Goal: Complete application form

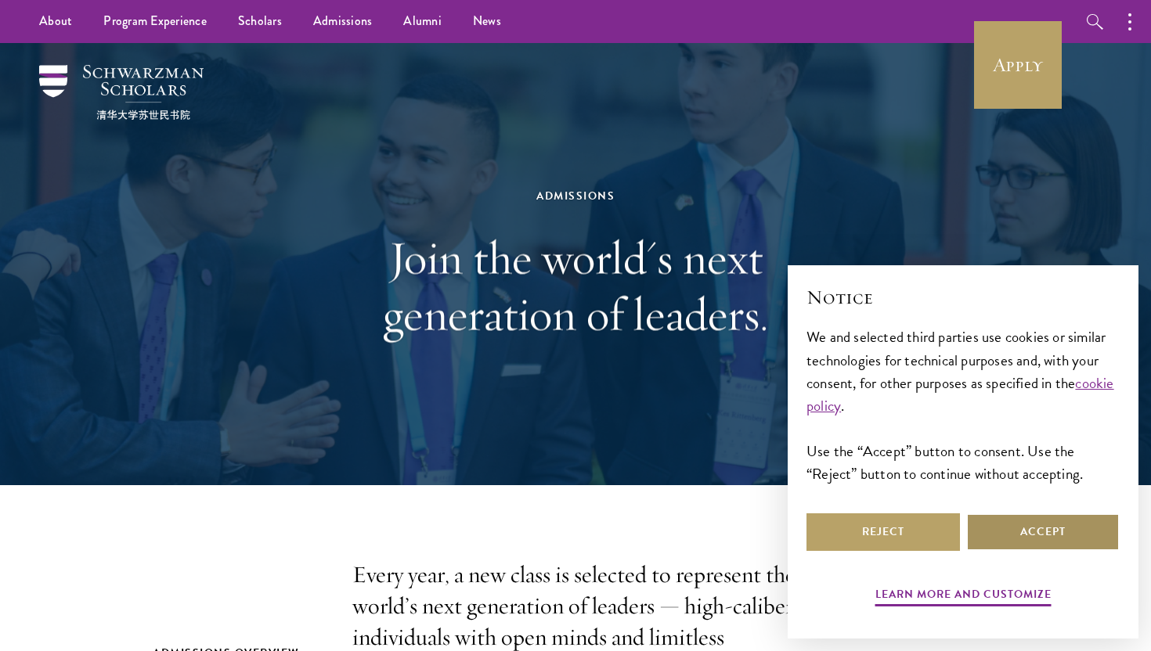
click at [1023, 538] on button "Accept" at bounding box center [1042, 533] width 153 height 38
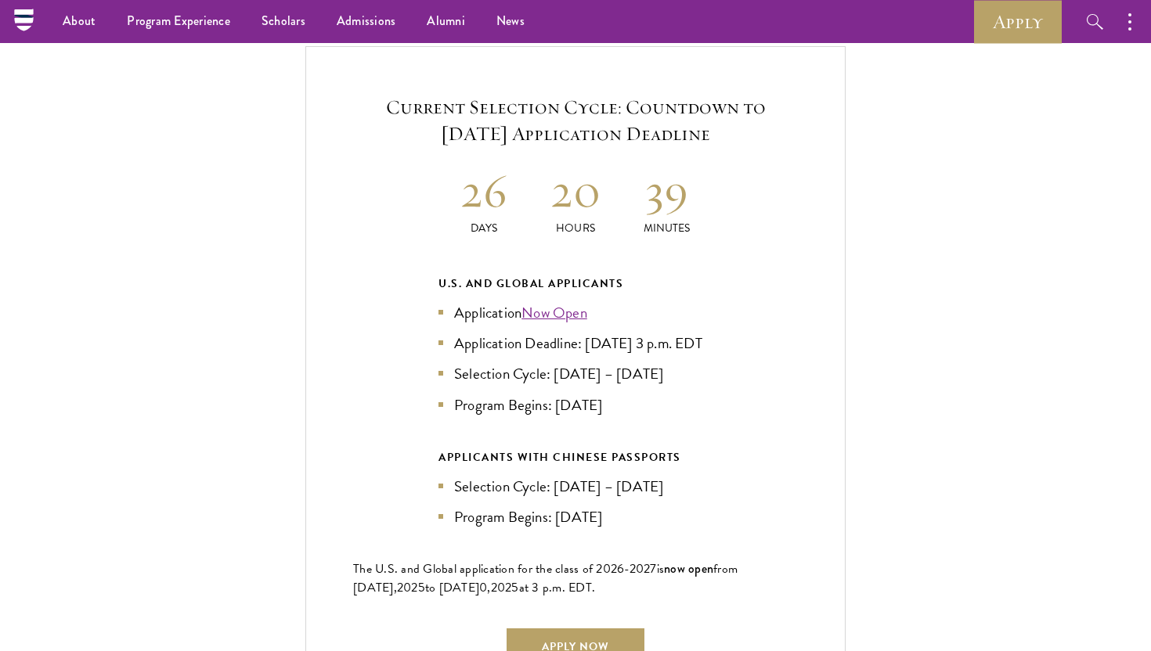
scroll to position [3348, 0]
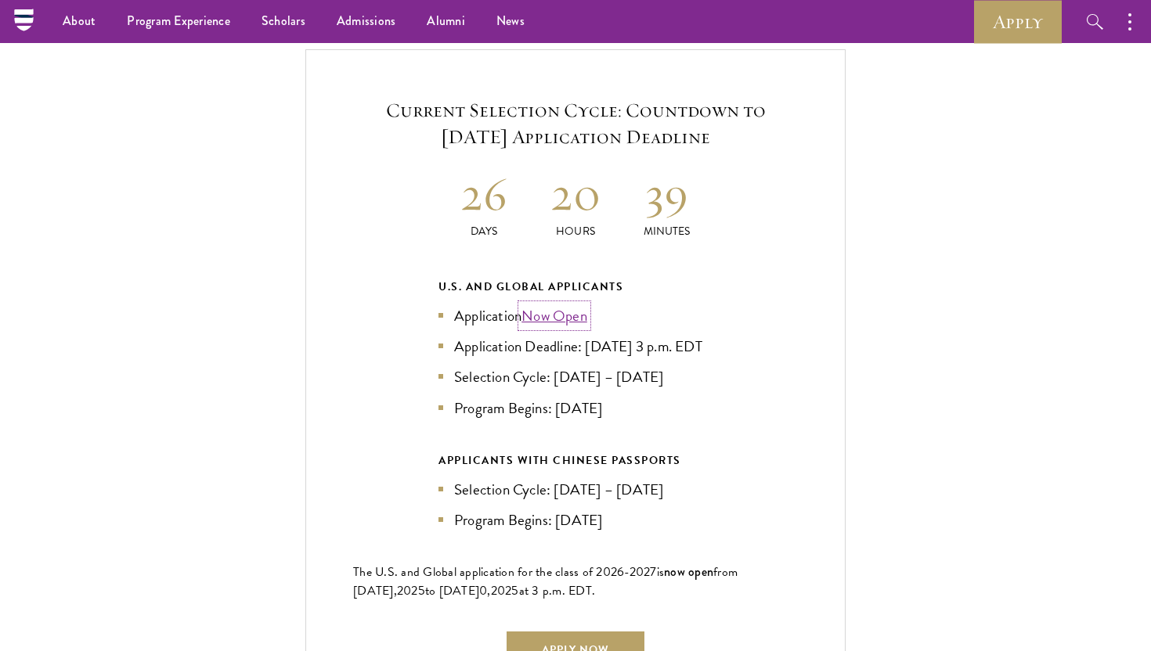
click at [560, 305] on link "Now Open" at bounding box center [555, 316] width 66 height 23
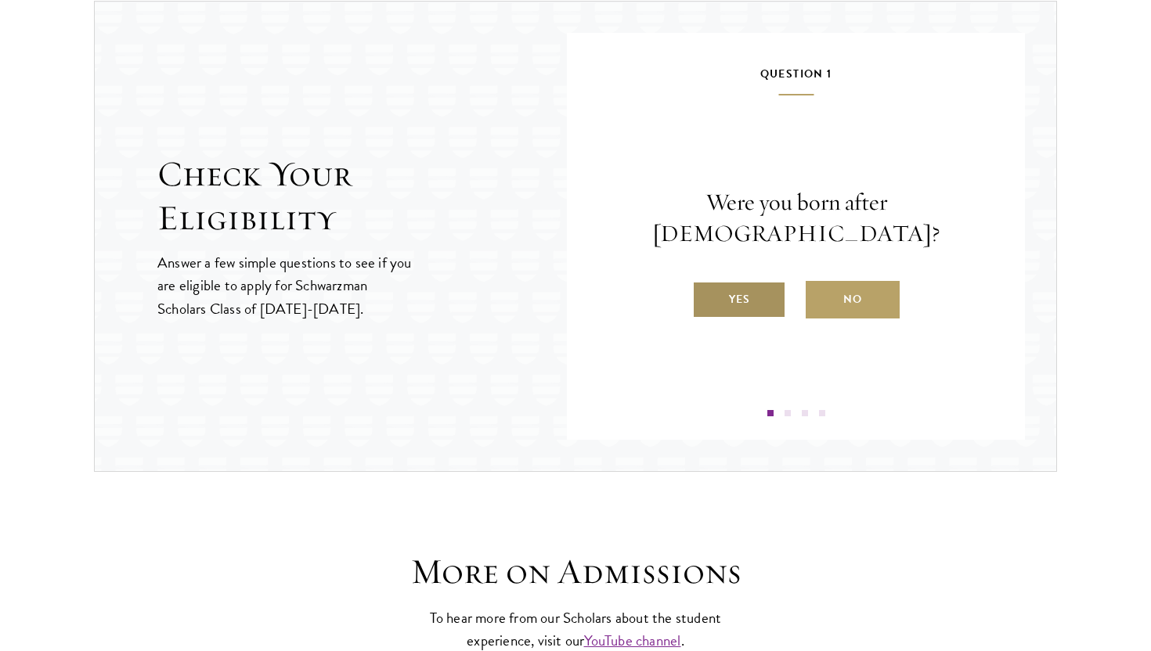
click at [736, 282] on label "Yes" at bounding box center [739, 300] width 94 height 38
click at [706, 283] on input "Yes" at bounding box center [699, 290] width 14 height 14
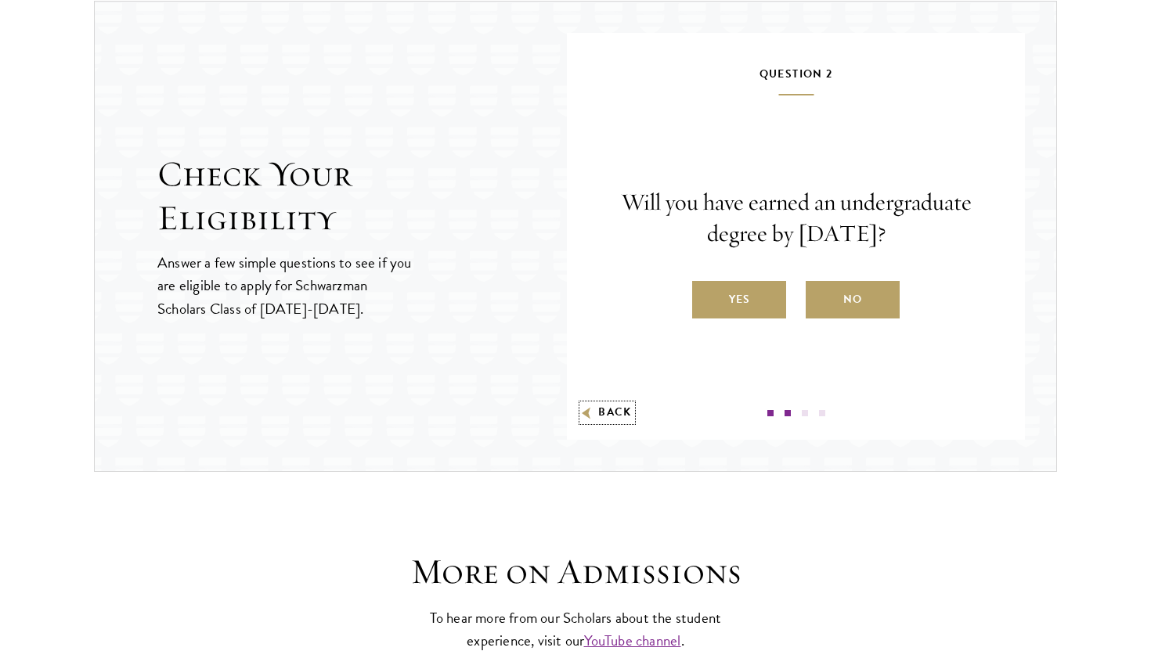
click at [612, 410] on button "Back" at bounding box center [607, 413] width 49 height 16
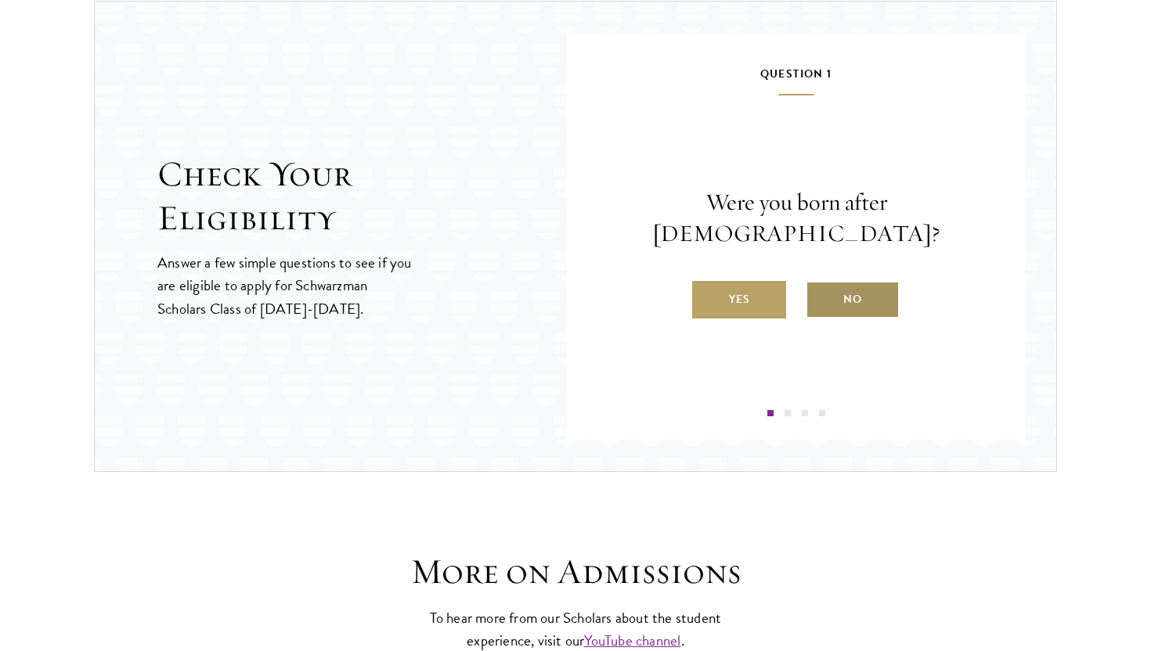
click at [865, 281] on label "No" at bounding box center [853, 300] width 94 height 38
click at [820, 283] on input "No" at bounding box center [813, 290] width 14 height 14
click at [848, 296] on label "No" at bounding box center [853, 300] width 94 height 38
click at [820, 296] on input "No" at bounding box center [813, 290] width 14 height 14
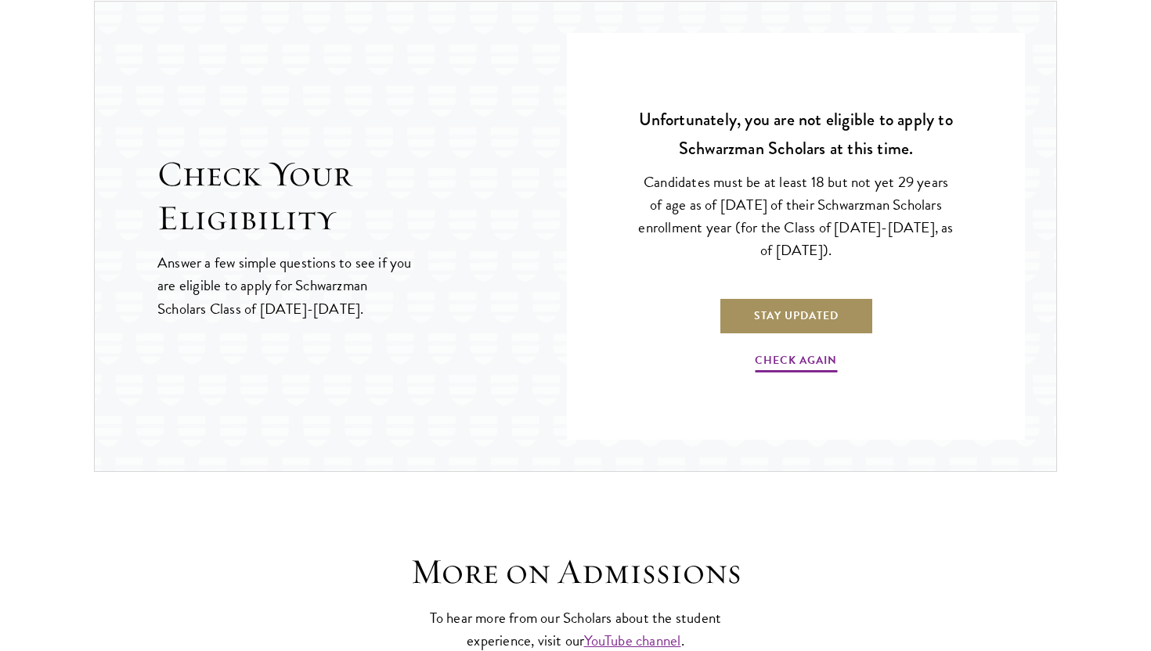
click at [828, 320] on link "Stay Updated" at bounding box center [796, 316] width 155 height 38
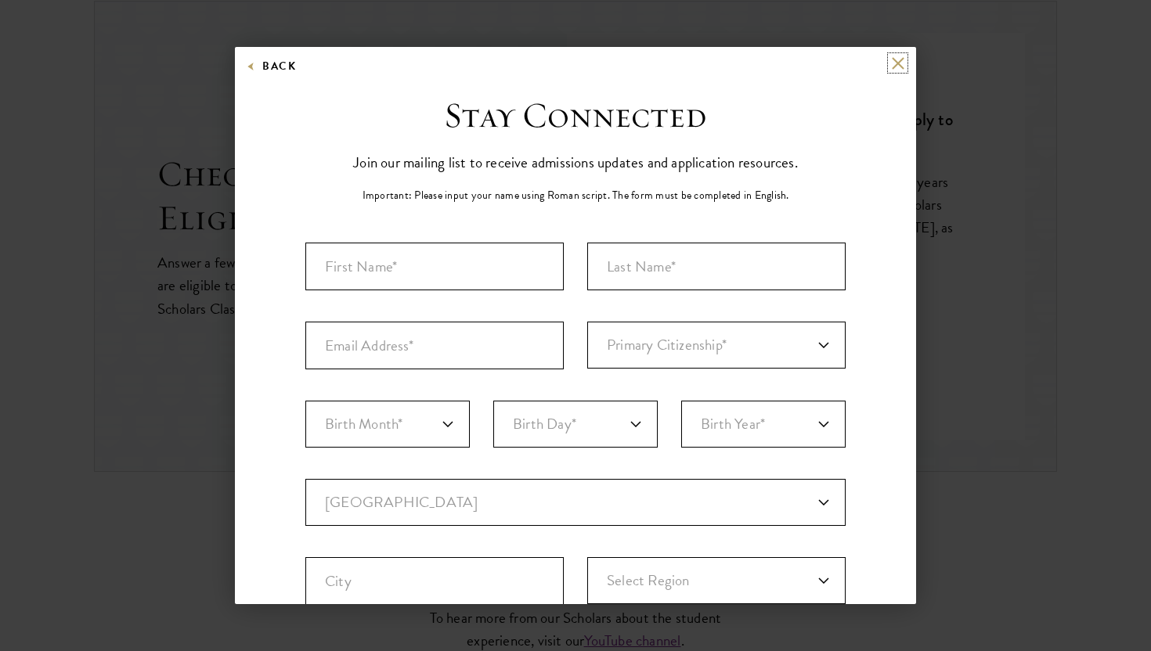
click at [897, 56] on button at bounding box center [897, 62] width 13 height 13
